Goal: Task Accomplishment & Management: Use online tool/utility

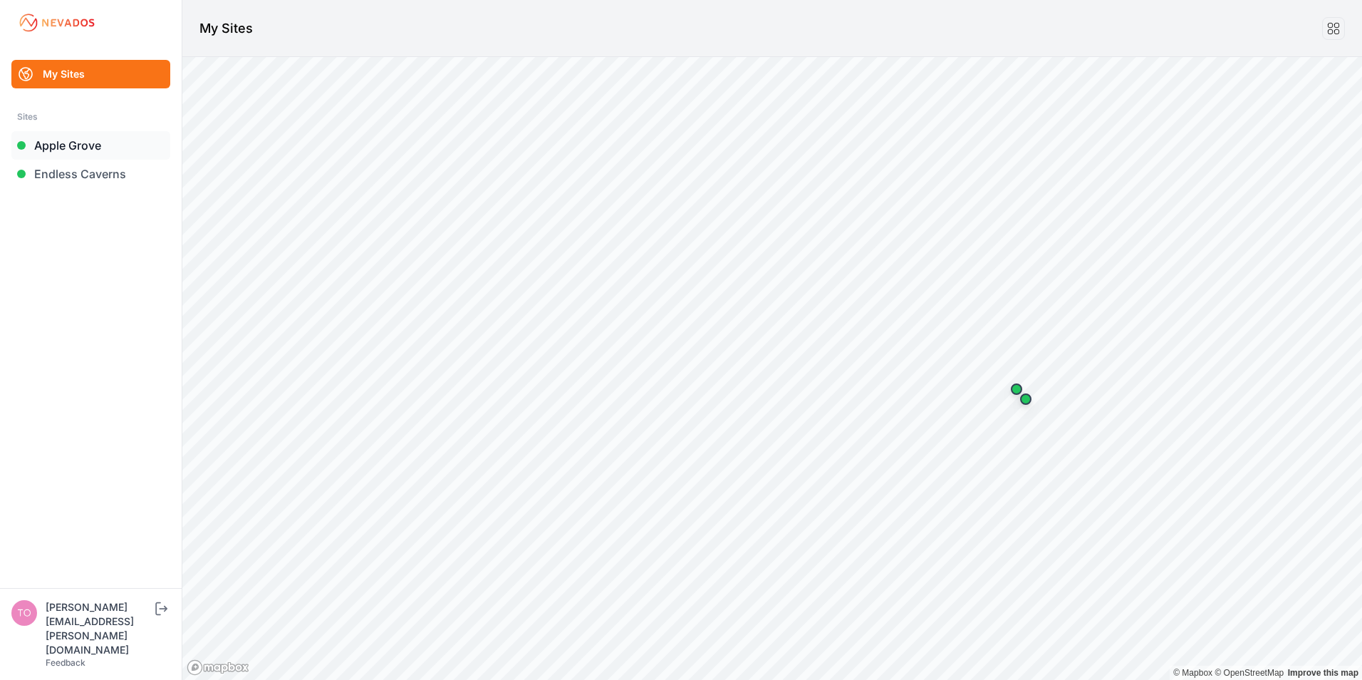
click at [76, 144] on link "Apple Grove" at bounding box center [90, 145] width 159 height 28
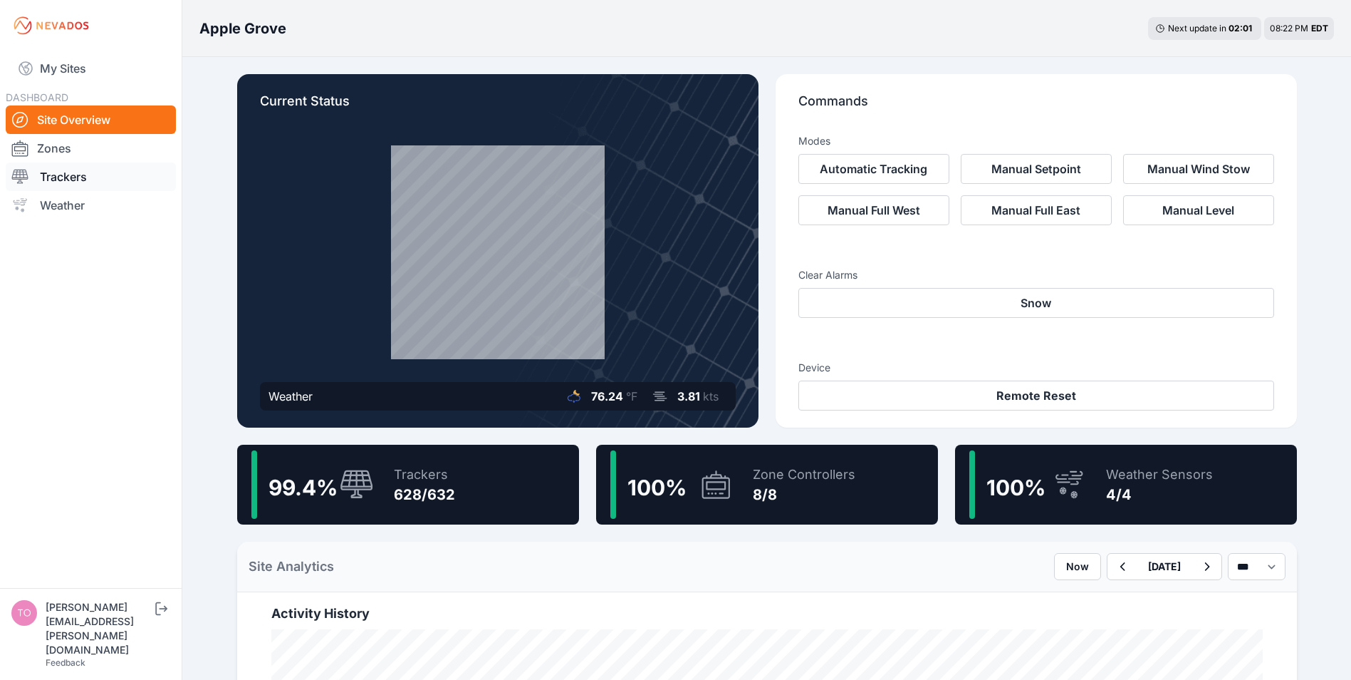
click at [68, 172] on link "Trackers" at bounding box center [91, 176] width 170 height 28
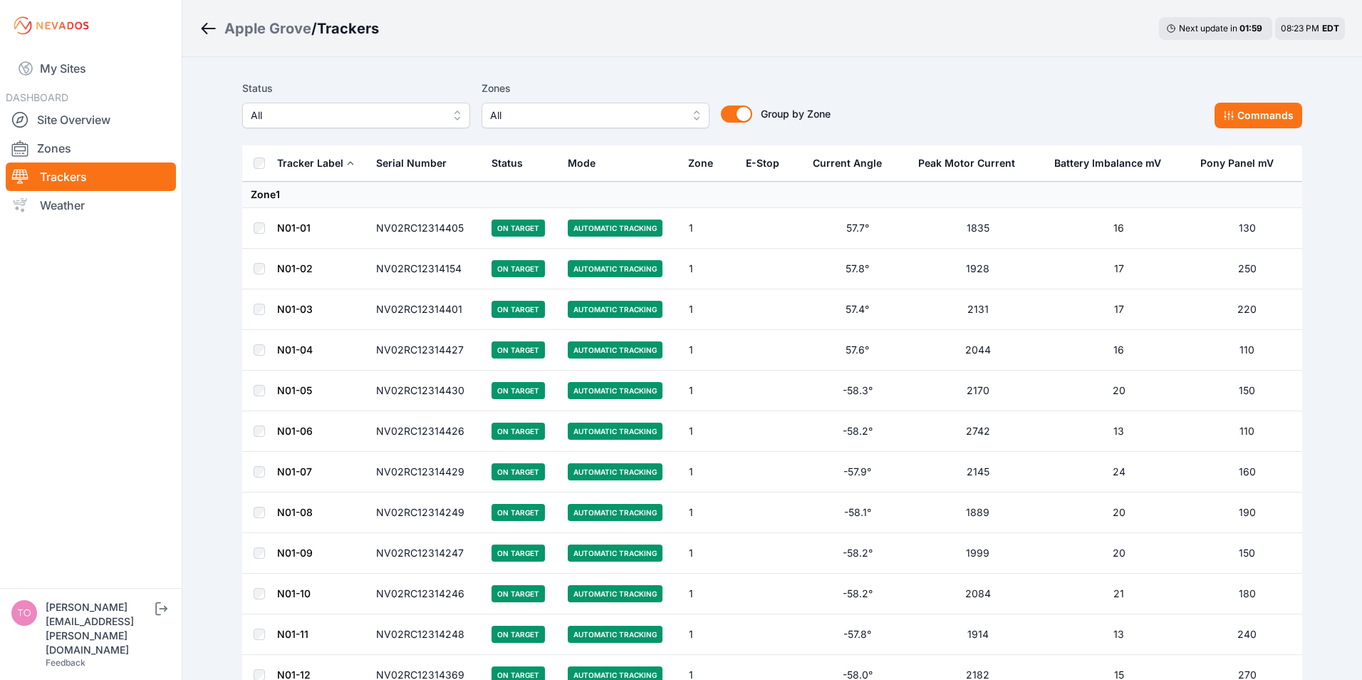
click at [296, 115] on span "All" at bounding box center [346, 115] width 191 height 17
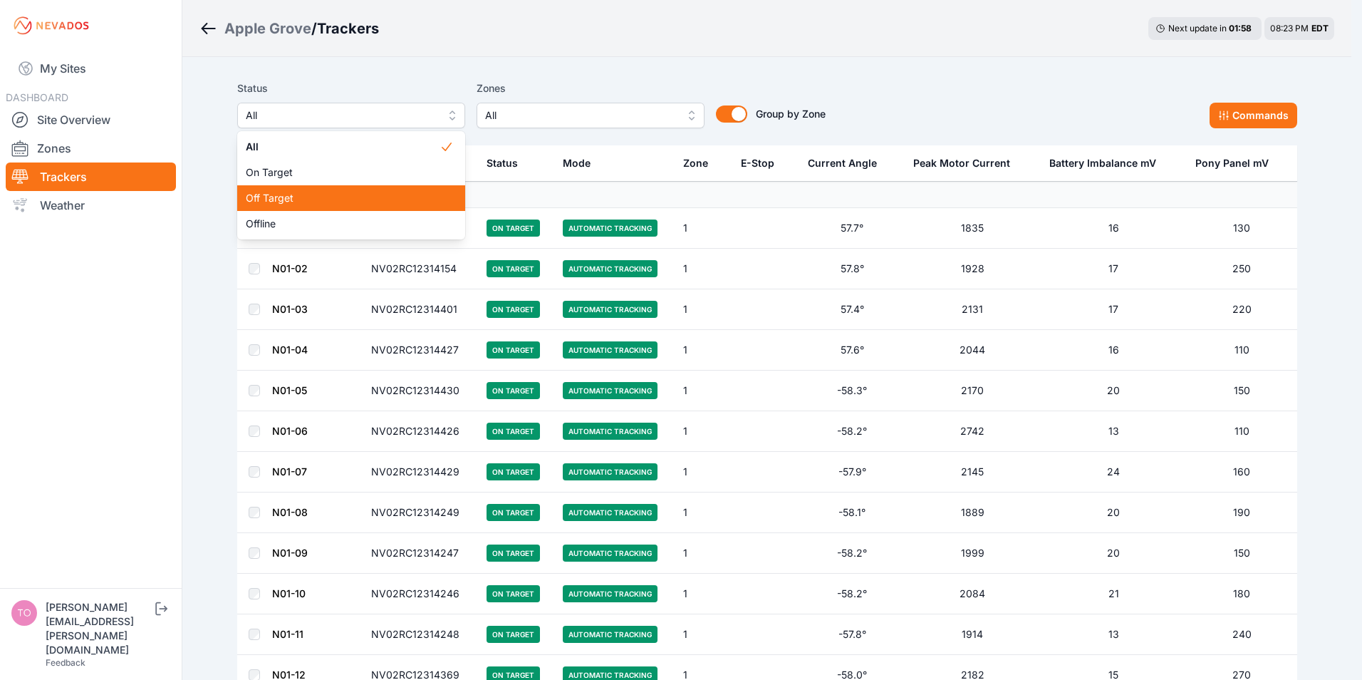
click at [268, 195] on span "Off Target" at bounding box center [343, 198] width 194 height 14
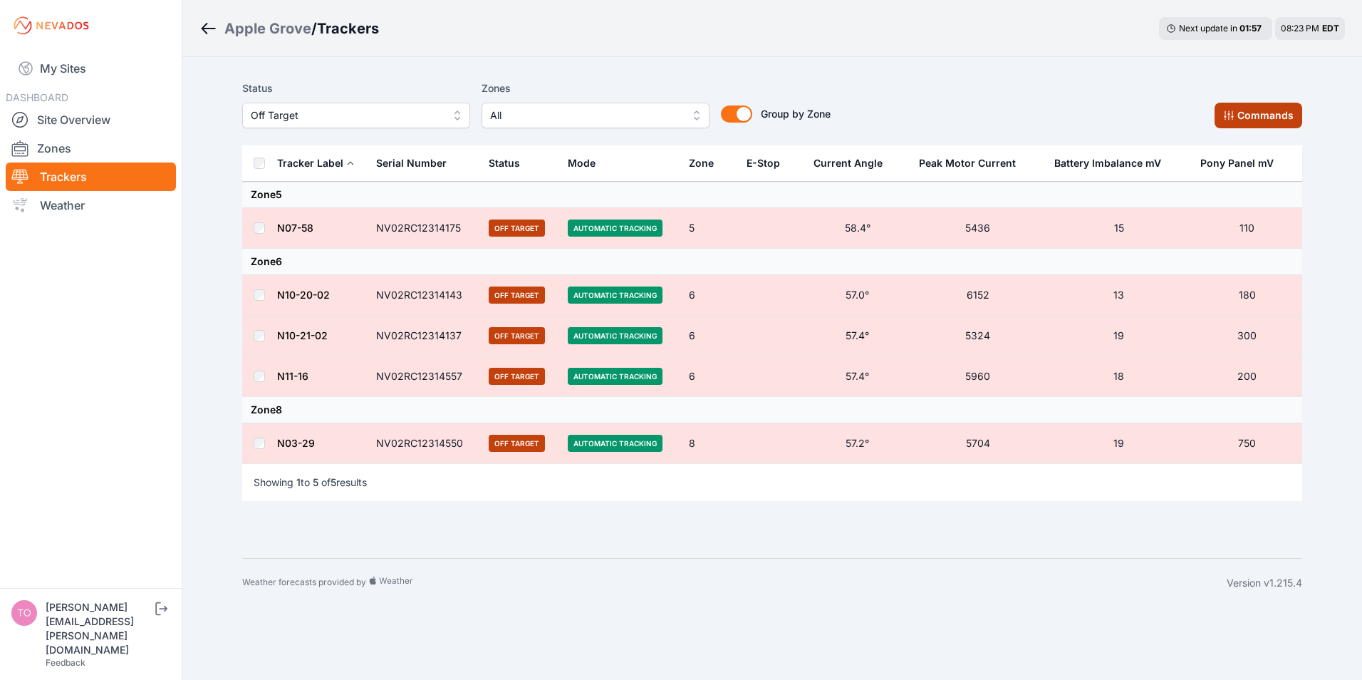
click at [1235, 108] on button "Commands" at bounding box center [1259, 116] width 88 height 26
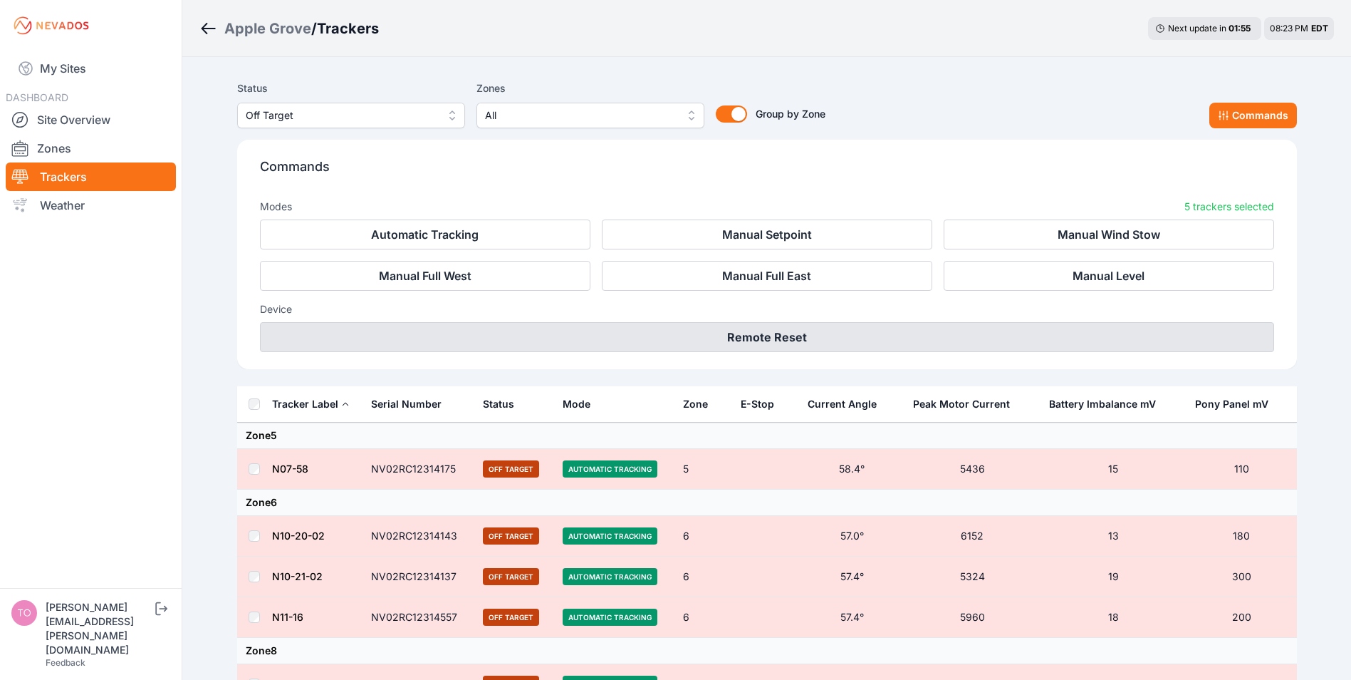
click at [770, 331] on button "Remote Reset" at bounding box center [767, 337] width 1014 height 30
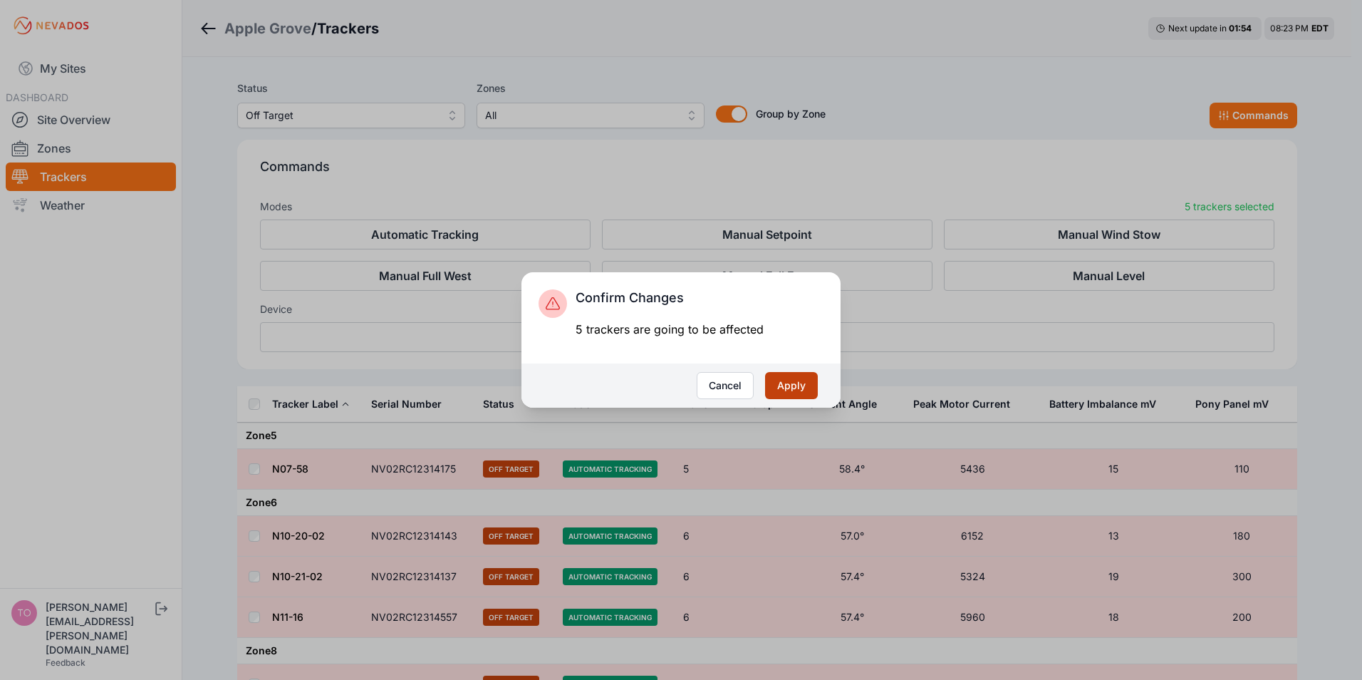
click at [784, 383] on button "Apply" at bounding box center [791, 385] width 53 height 27
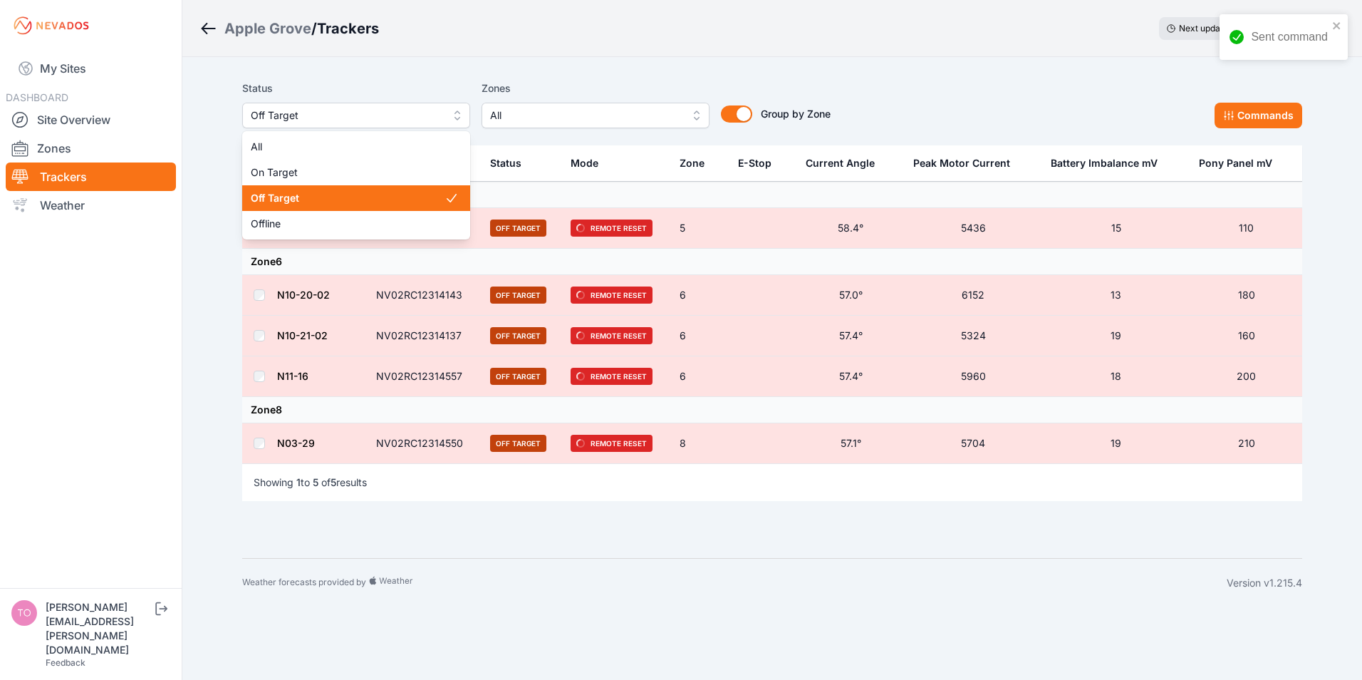
click at [340, 117] on span "Off Target" at bounding box center [346, 115] width 191 height 17
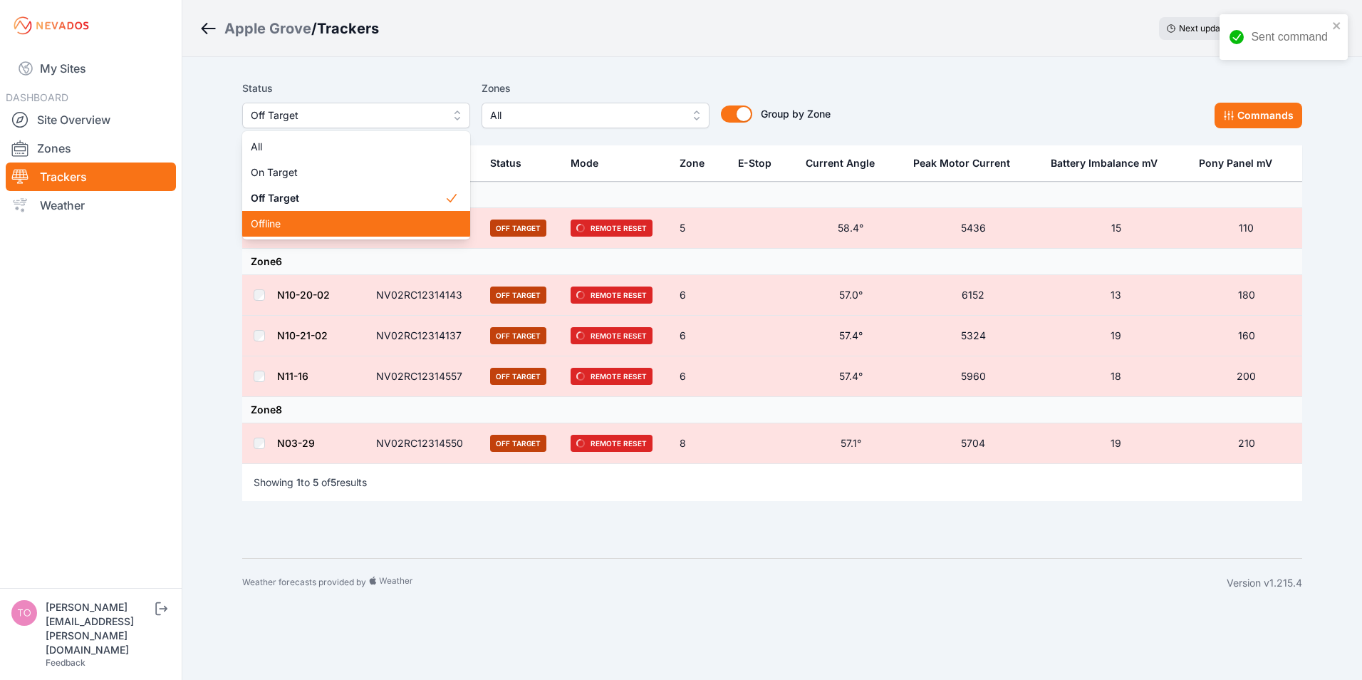
click at [281, 227] on span "Offline" at bounding box center [348, 224] width 194 height 14
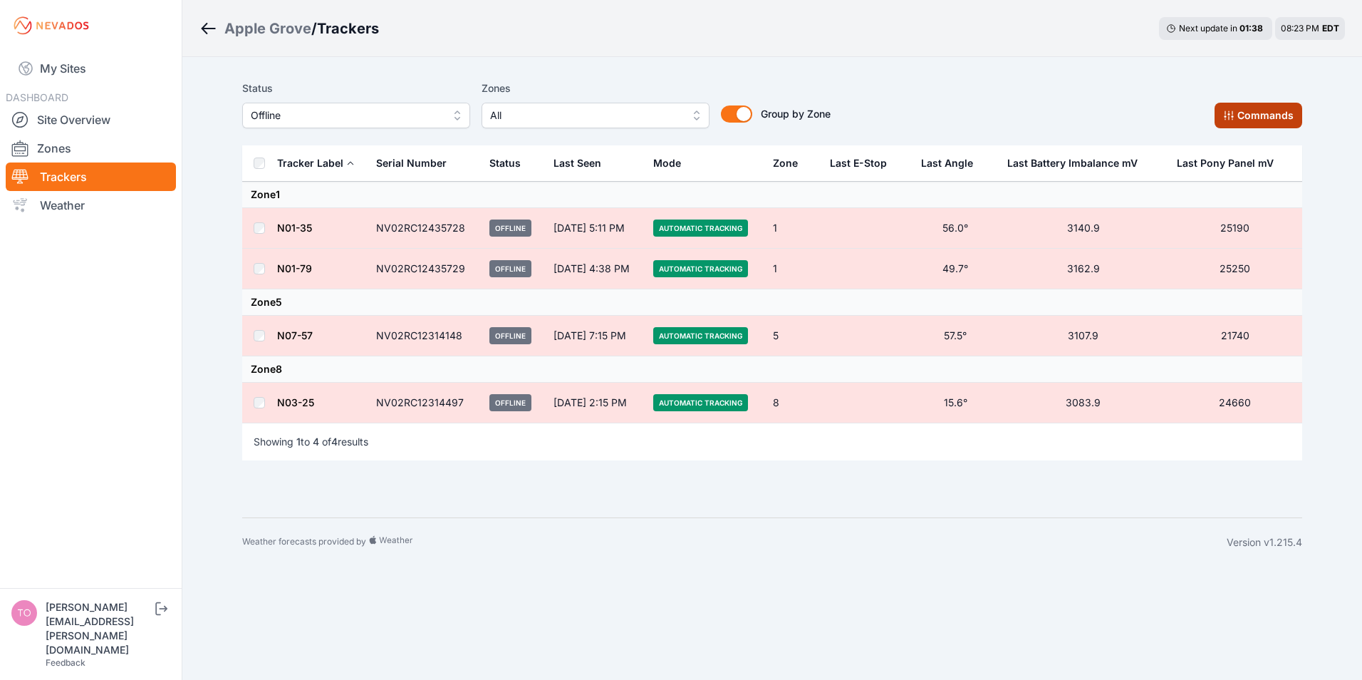
click at [1242, 117] on button "Commands" at bounding box center [1259, 116] width 88 height 26
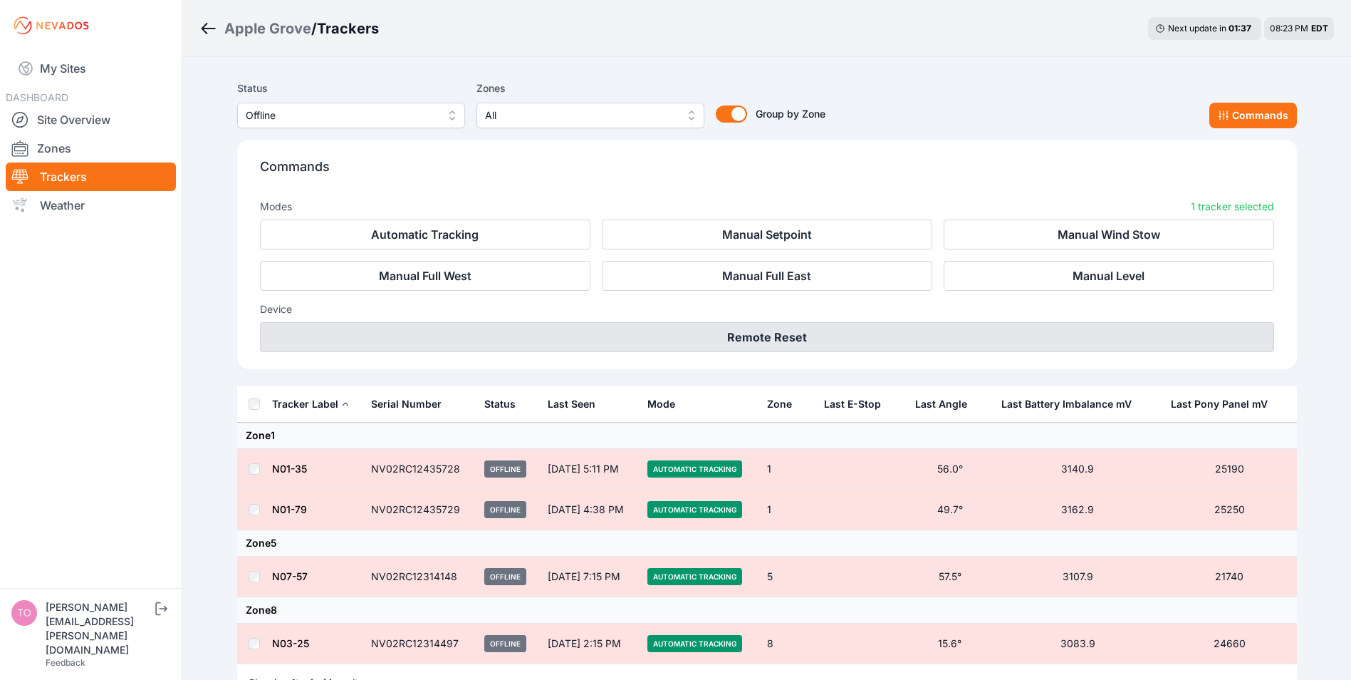
click at [749, 337] on button "Remote Reset" at bounding box center [767, 337] width 1014 height 30
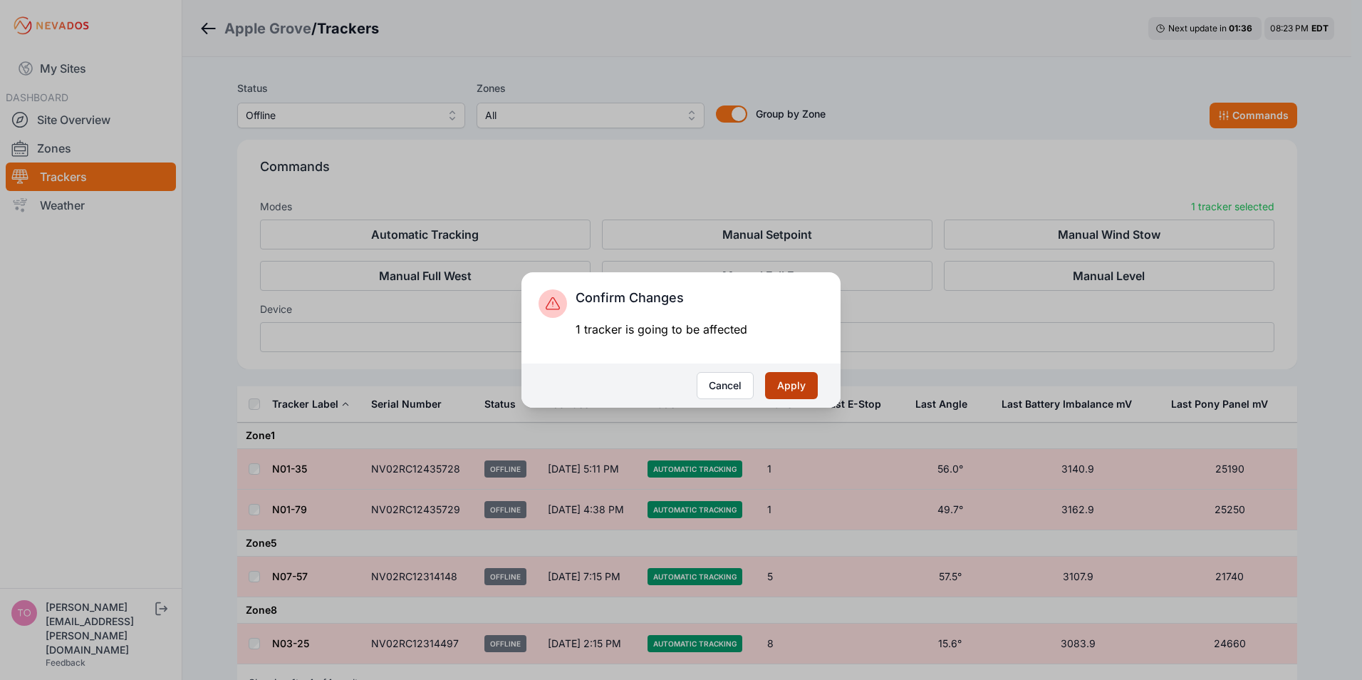
click at [784, 385] on button "Apply" at bounding box center [791, 385] width 53 height 27
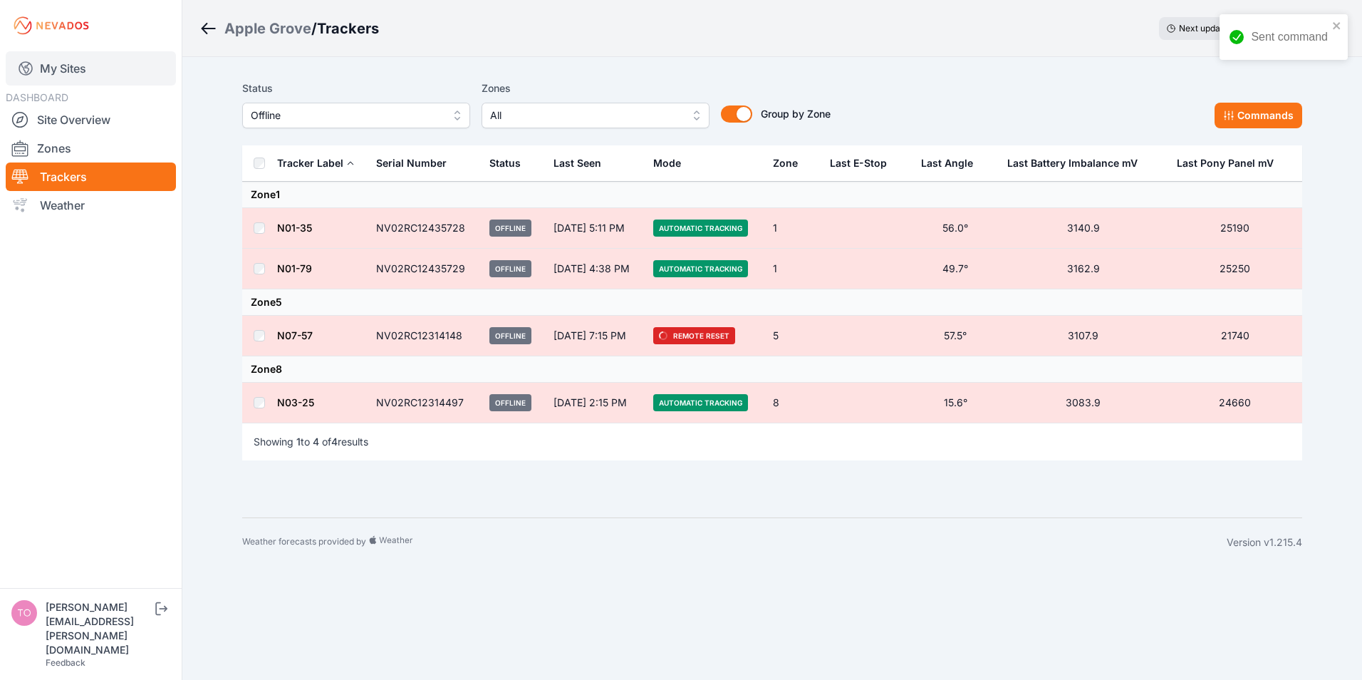
click at [61, 66] on link "My Sites" at bounding box center [91, 68] width 170 height 34
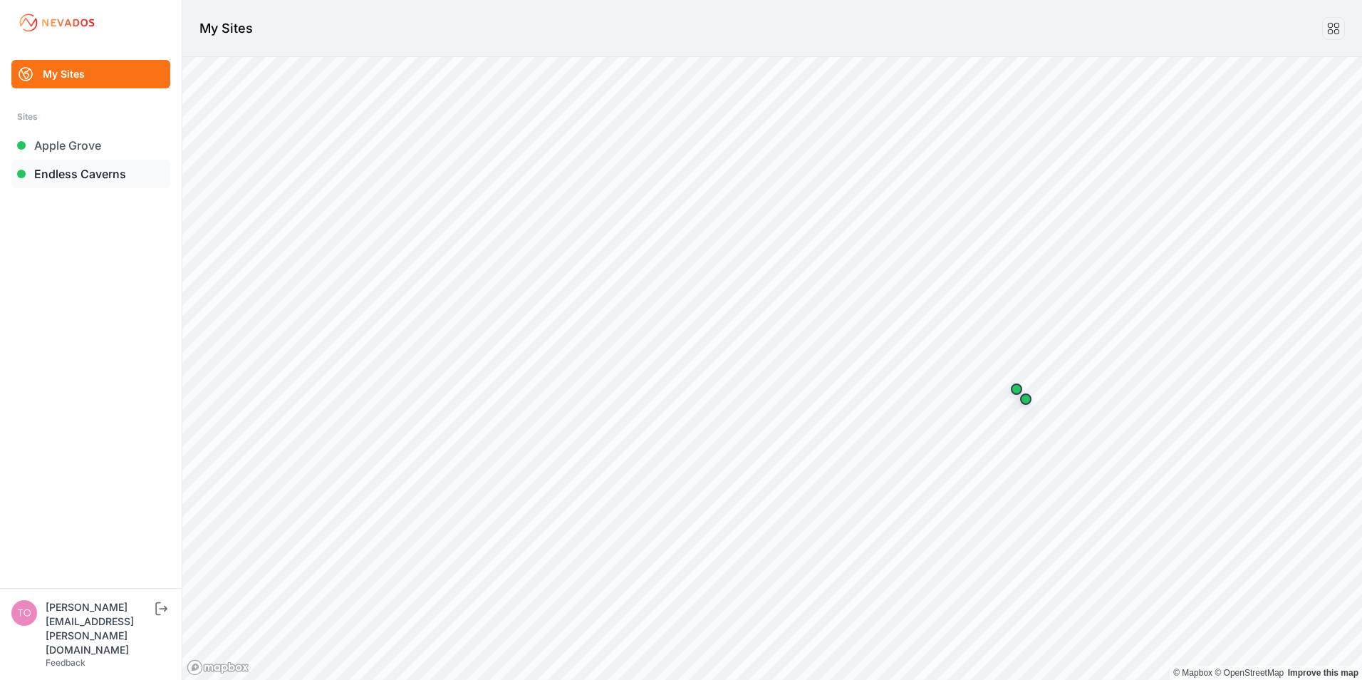
click at [57, 171] on link "Endless Caverns" at bounding box center [90, 174] width 159 height 28
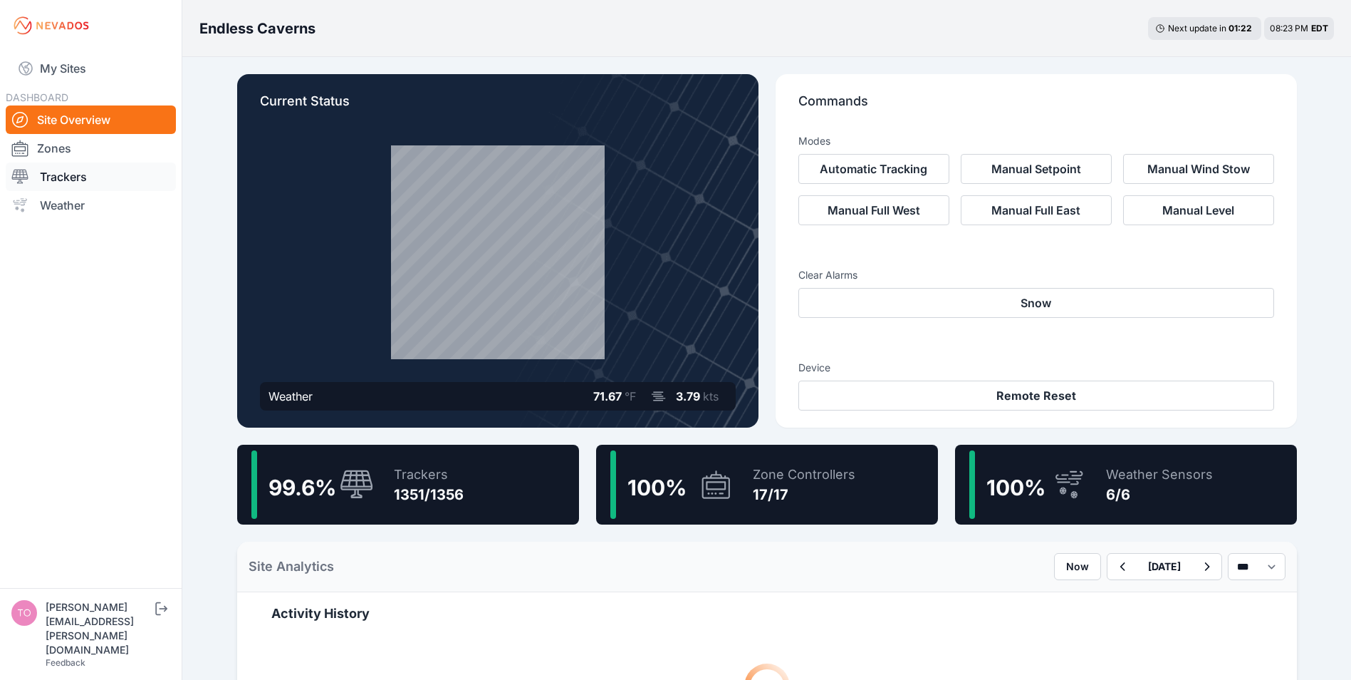
click at [54, 179] on link "Trackers" at bounding box center [91, 176] width 170 height 28
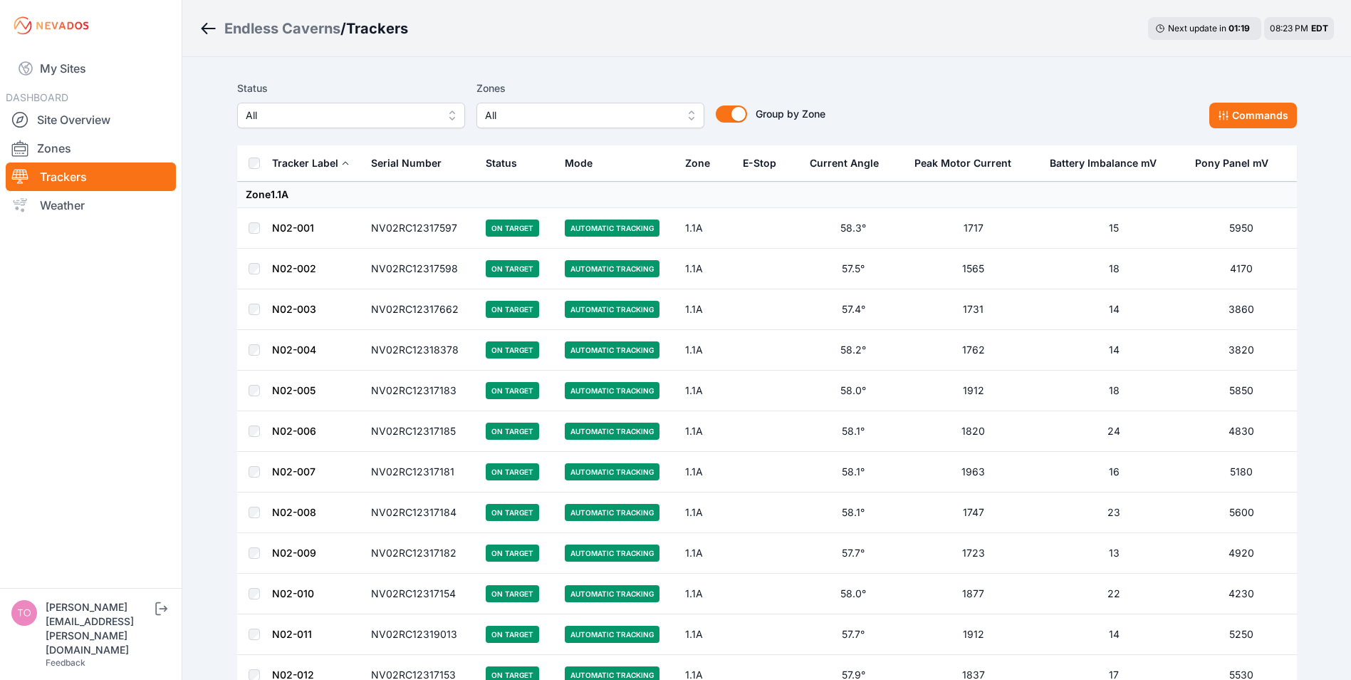
click at [343, 119] on span "All" at bounding box center [341, 115] width 191 height 17
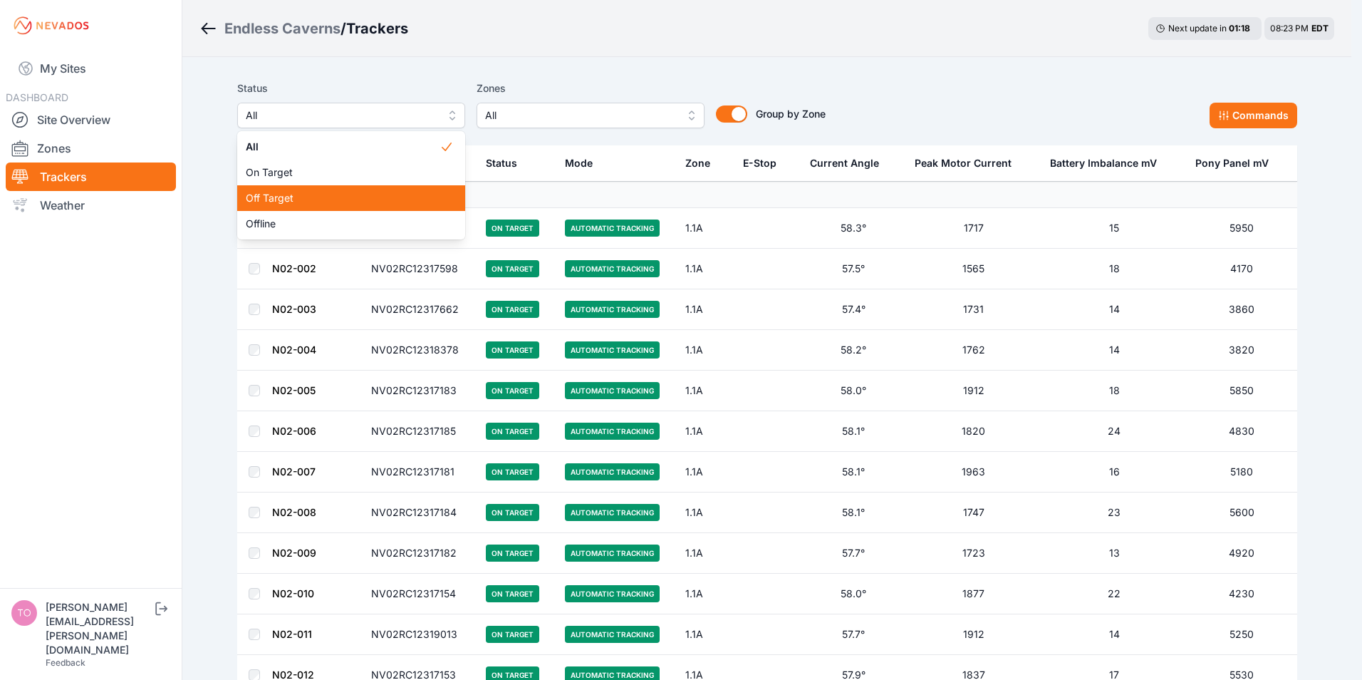
click at [265, 197] on span "Off Target" at bounding box center [343, 198] width 194 height 14
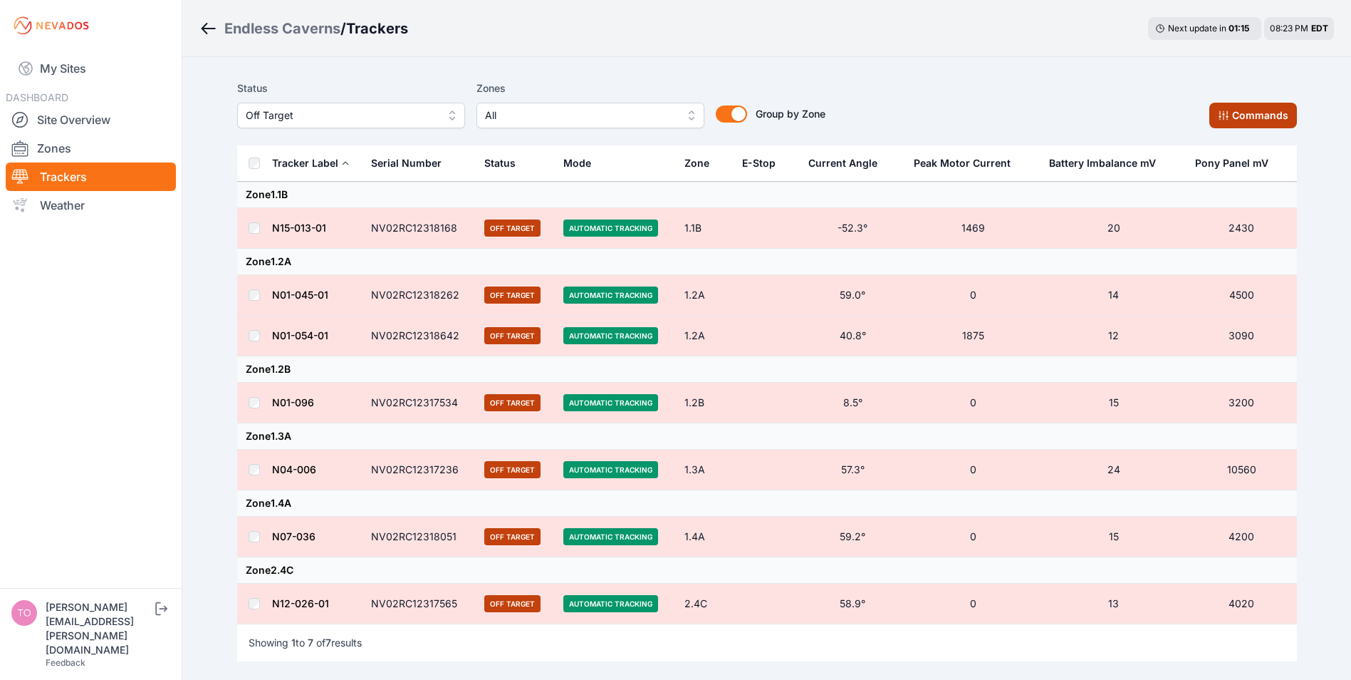
click at [1252, 111] on button "Commands" at bounding box center [1254, 116] width 88 height 26
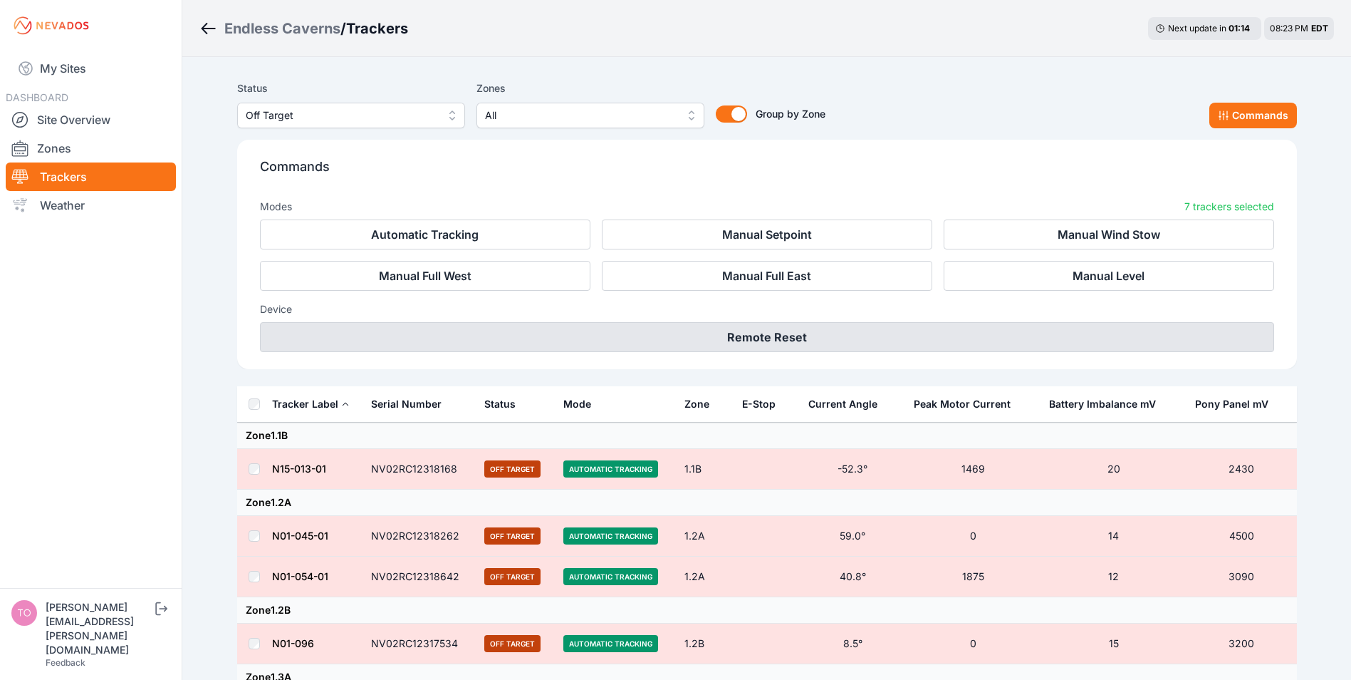
click at [784, 335] on button "Remote Reset" at bounding box center [767, 337] width 1014 height 30
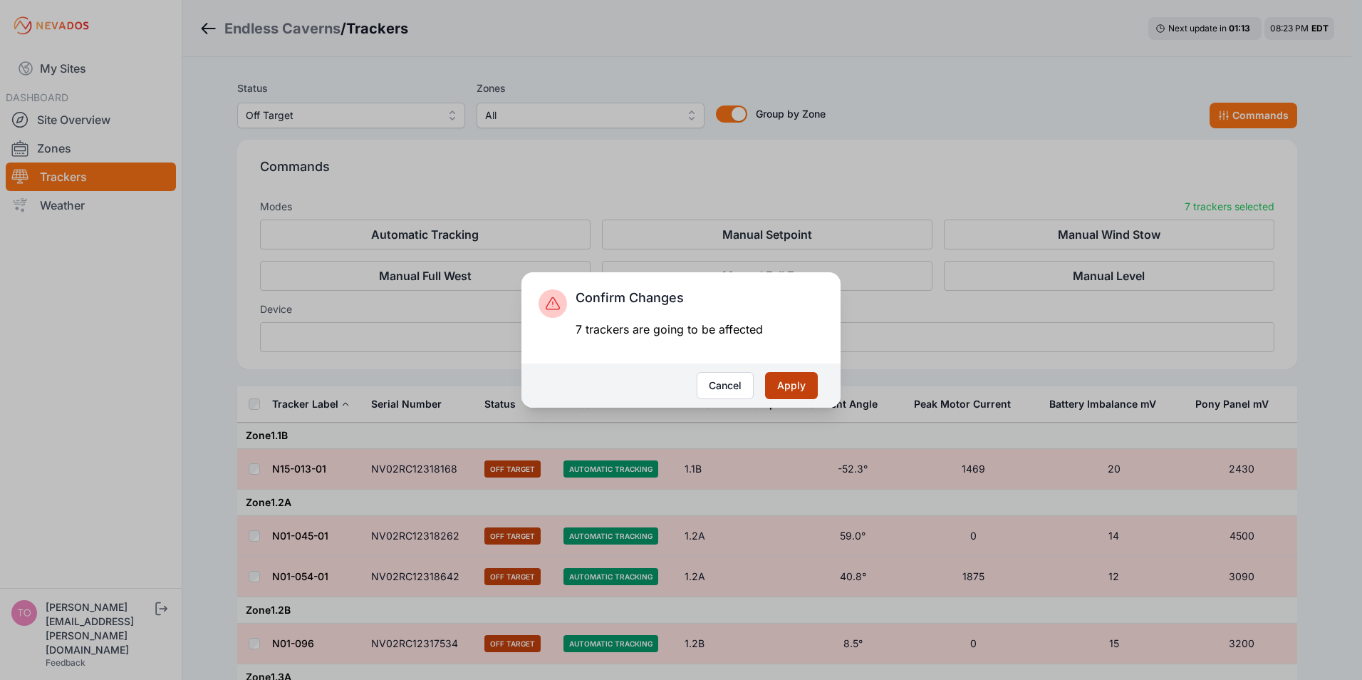
click at [802, 390] on button "Apply" at bounding box center [791, 385] width 53 height 27
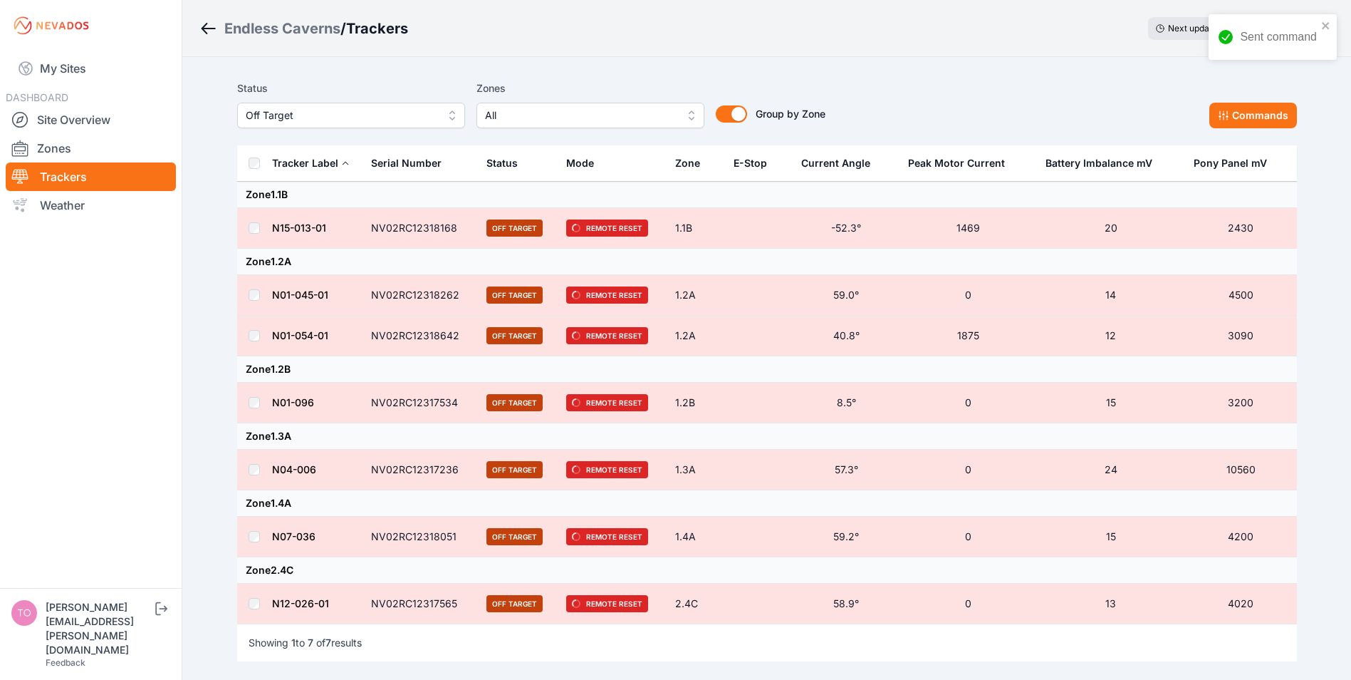
click at [328, 113] on span "Off Target" at bounding box center [341, 115] width 191 height 17
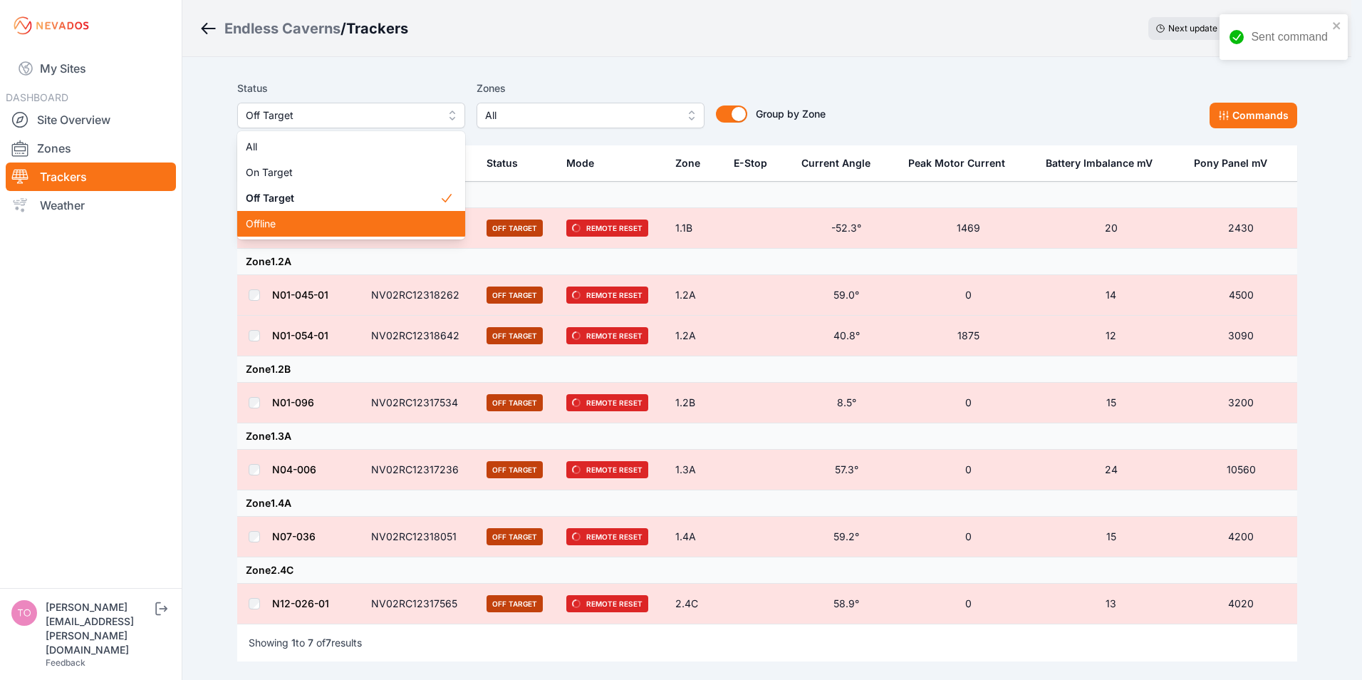
click at [271, 223] on span "Offline" at bounding box center [343, 224] width 194 height 14
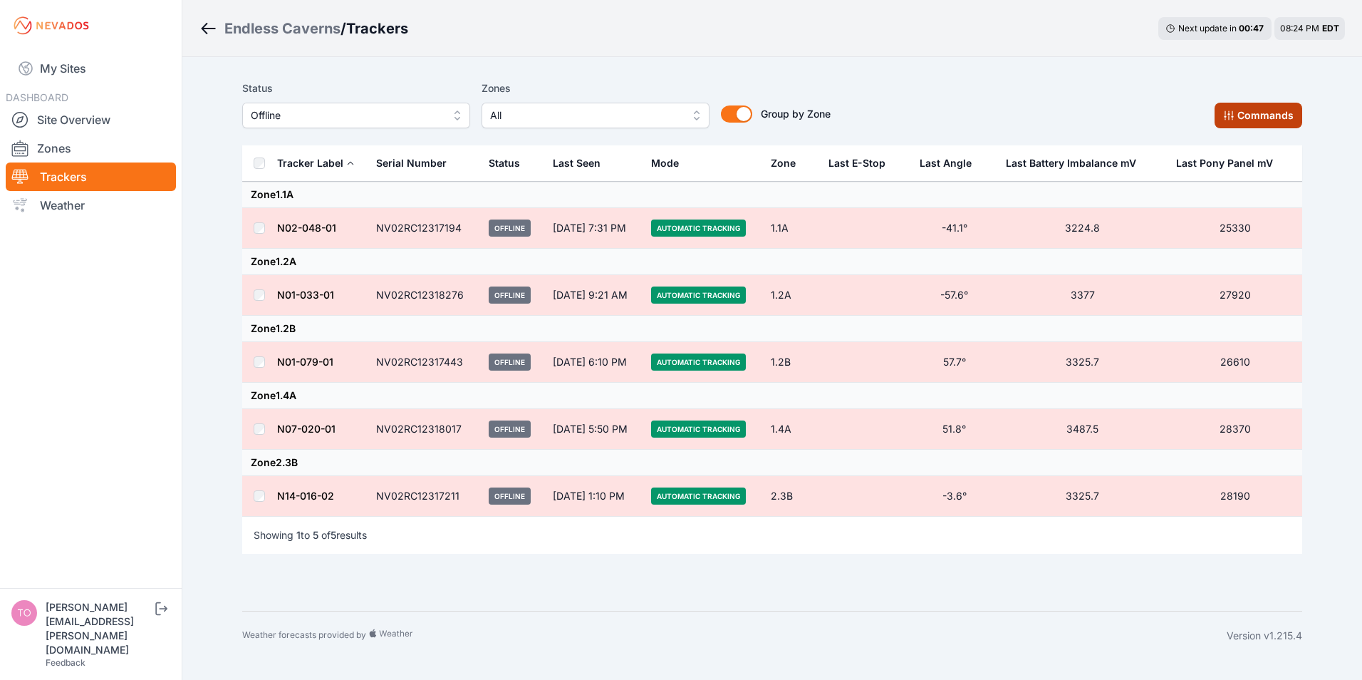
click at [1252, 120] on button "Commands" at bounding box center [1259, 116] width 88 height 26
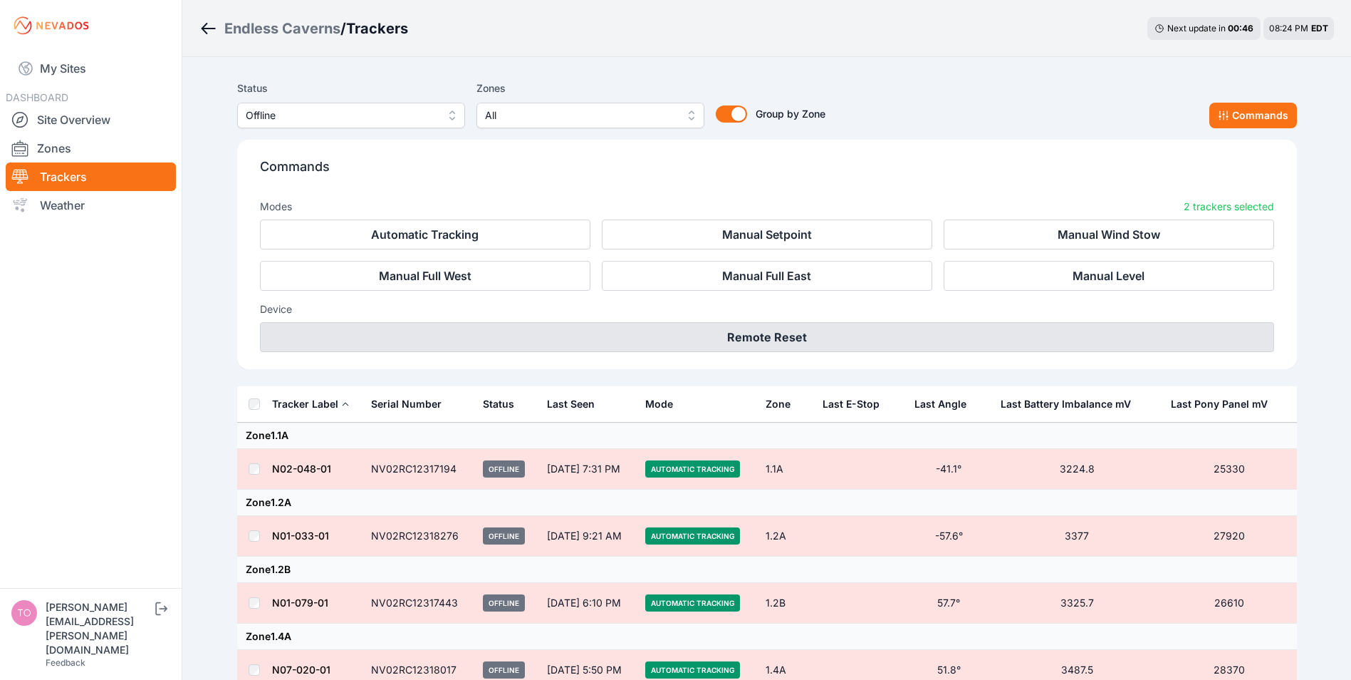
click at [749, 336] on button "Remote Reset" at bounding box center [767, 337] width 1014 height 30
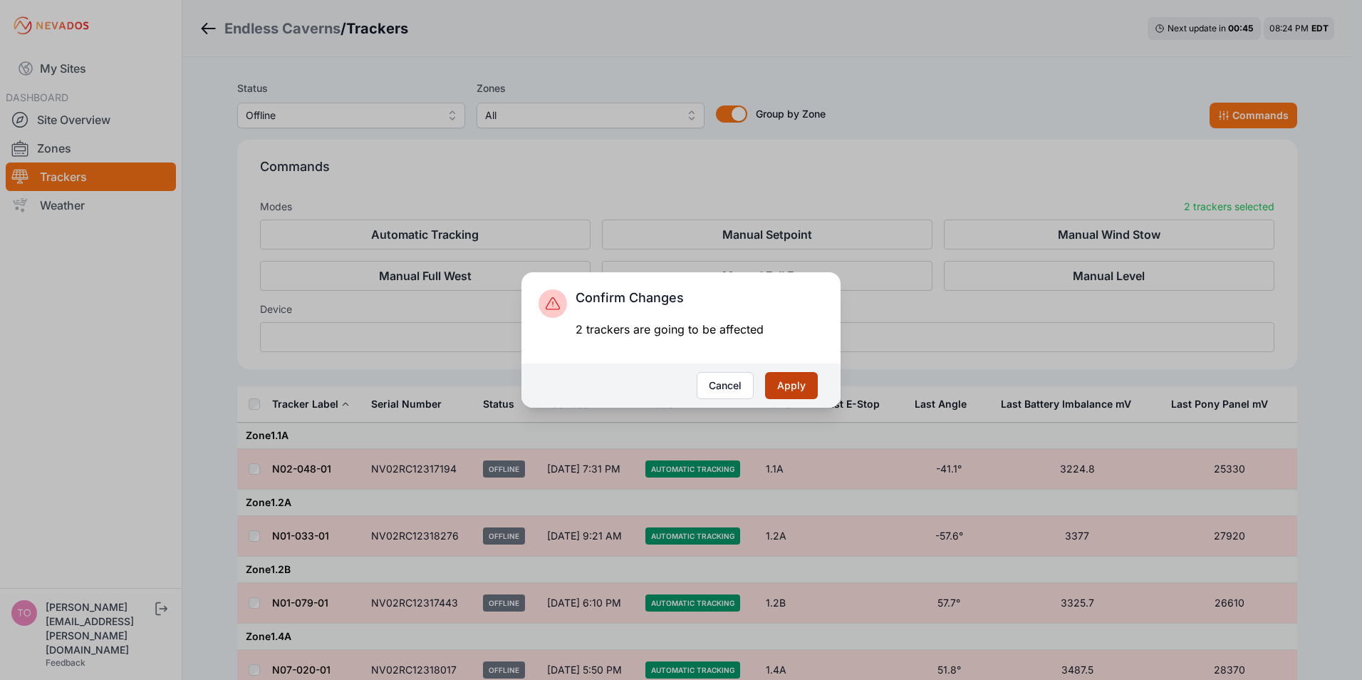
click at [801, 388] on button "Apply" at bounding box center [791, 385] width 53 height 27
